Goal: Information Seeking & Learning: Check status

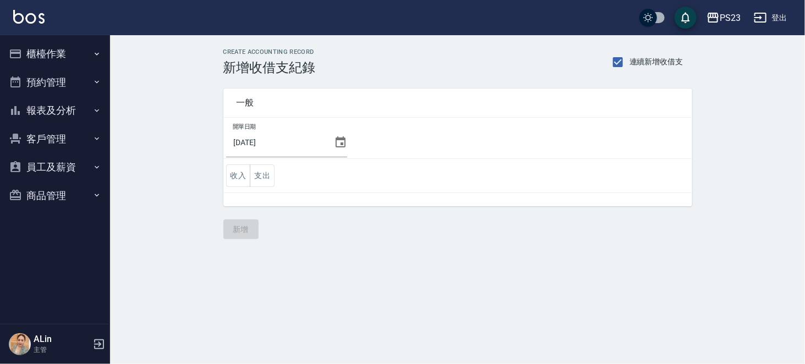
drag, startPoint x: 64, startPoint y: 61, endPoint x: 65, endPoint y: 70, distance: 9.4
click at [64, 62] on button "櫃檯作業" at bounding box center [54, 54] width 101 height 29
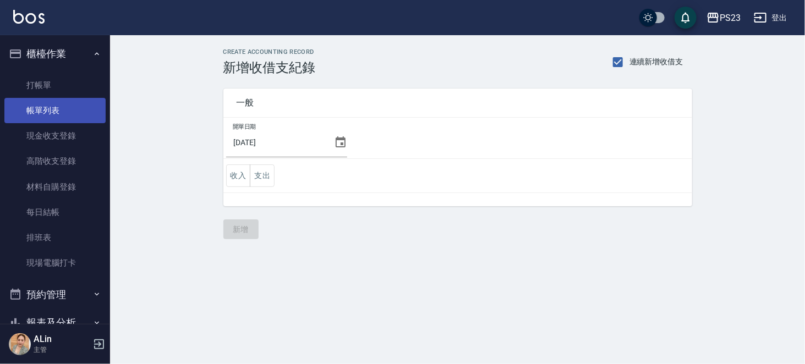
drag, startPoint x: 67, startPoint y: 113, endPoint x: 71, endPoint y: 108, distance: 6.2
click at [66, 113] on link "帳單列表" at bounding box center [54, 110] width 101 height 25
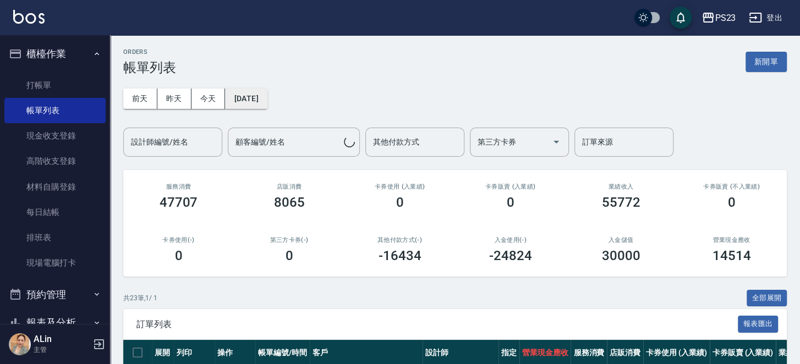
click at [241, 105] on button "[DATE]" at bounding box center [246, 99] width 42 height 20
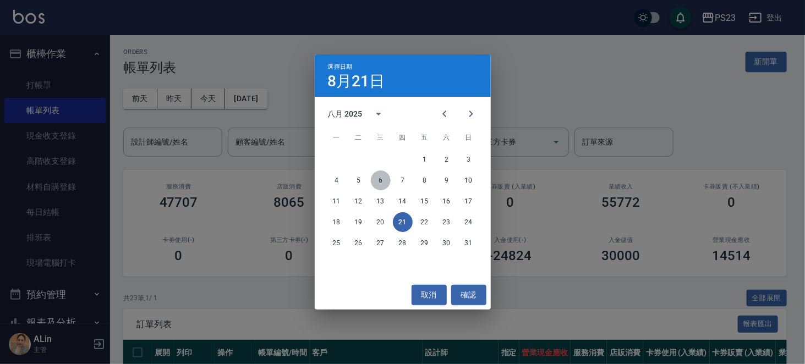
click at [377, 178] on button "6" at bounding box center [381, 181] width 20 height 20
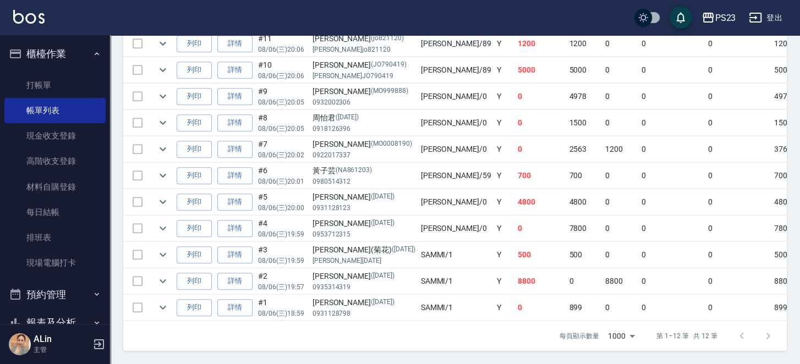
scroll to position [415, 0]
click at [170, 250] on icon "expand row" at bounding box center [162, 281] width 13 height 13
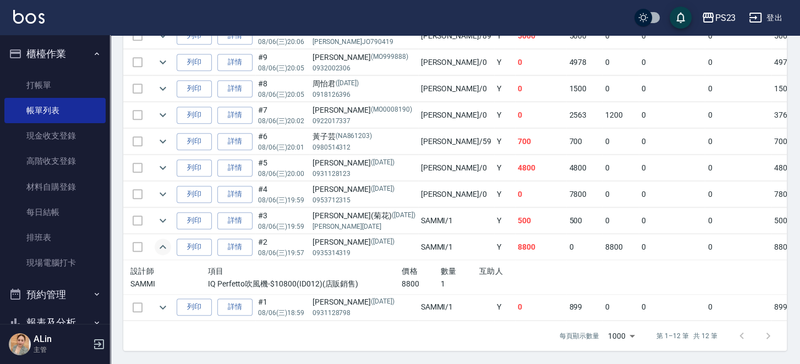
scroll to position [111, 0]
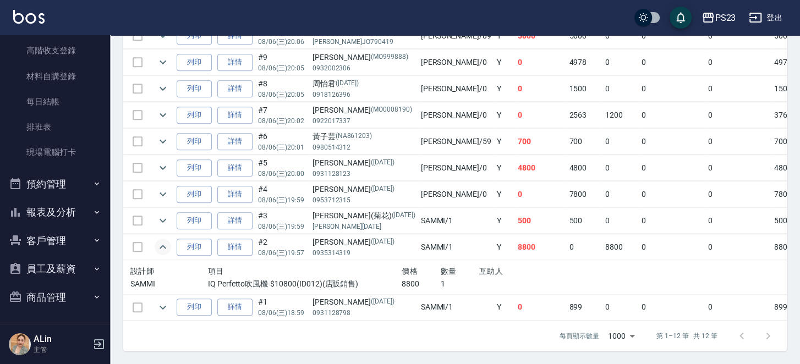
click at [65, 216] on button "報表及分析" at bounding box center [54, 212] width 101 height 29
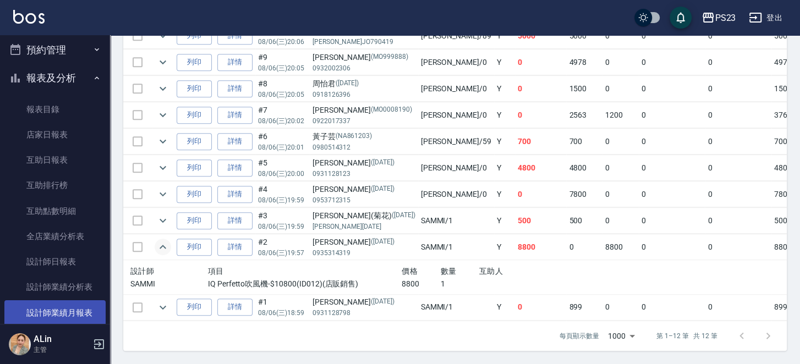
scroll to position [276, 0]
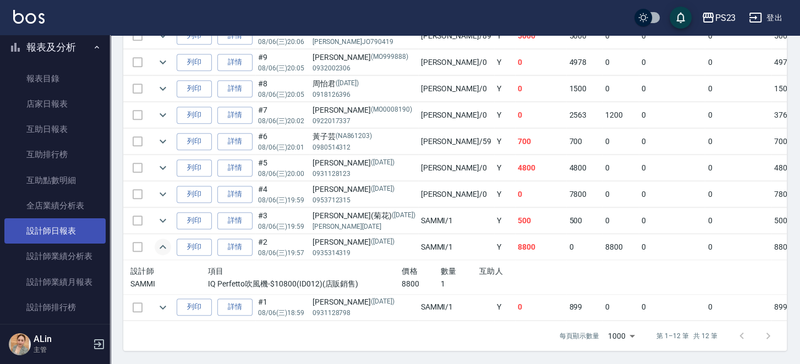
click at [70, 229] on link "設計師日報表" at bounding box center [54, 231] width 101 height 25
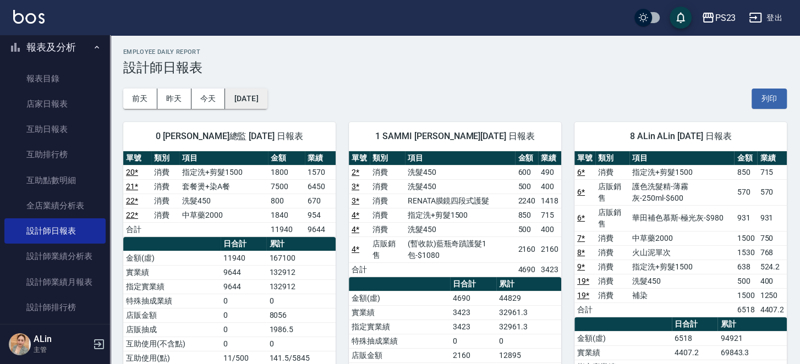
click at [266, 99] on button "[DATE]" at bounding box center [246, 99] width 42 height 20
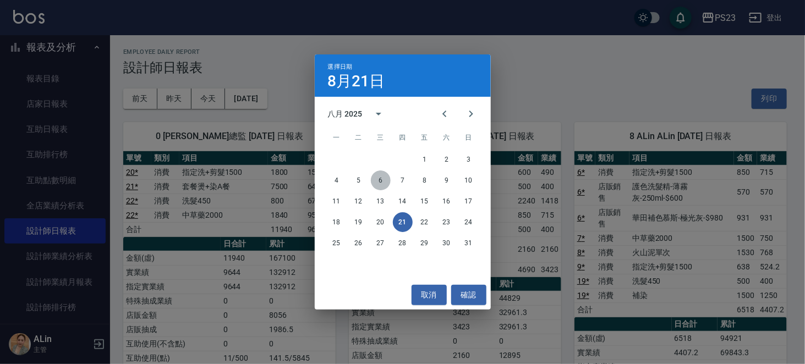
click at [382, 182] on button "6" at bounding box center [381, 181] width 20 height 20
